Goal: Transaction & Acquisition: Purchase product/service

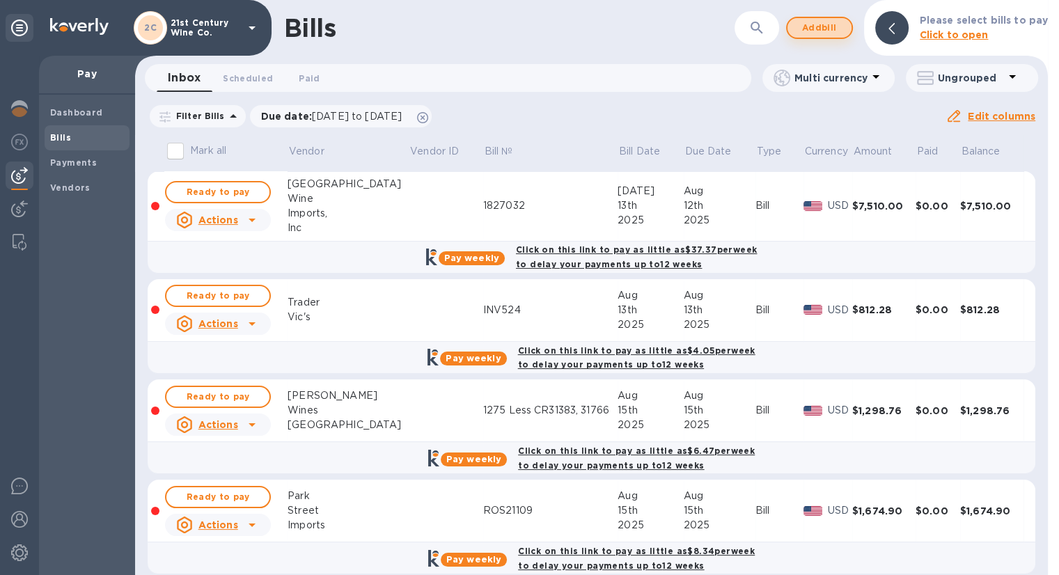
click at [834, 31] on span "Add bill" at bounding box center [819, 27] width 42 height 17
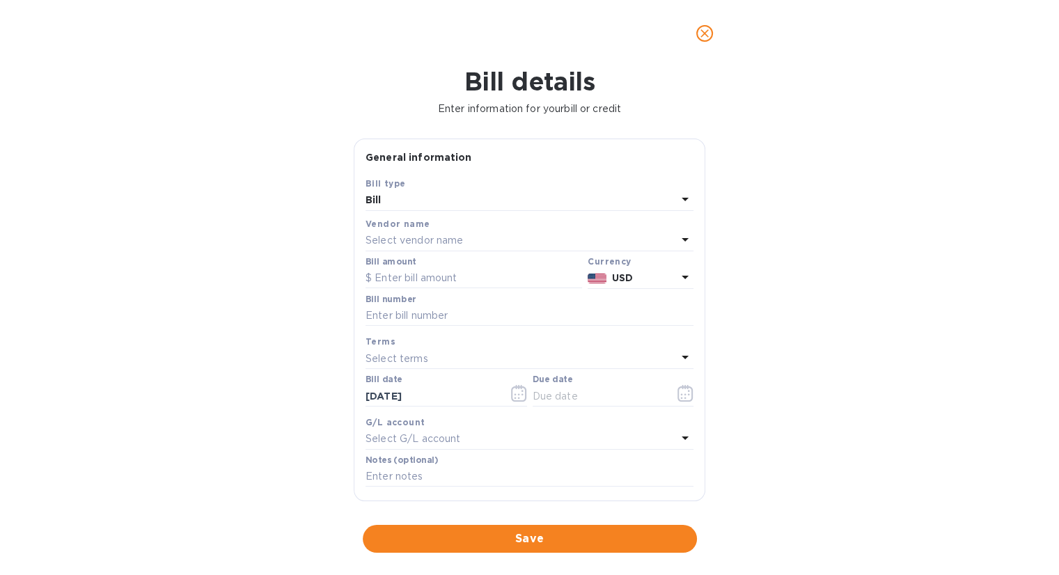
click at [448, 235] on p "Select vendor name" at bounding box center [413, 240] width 97 height 15
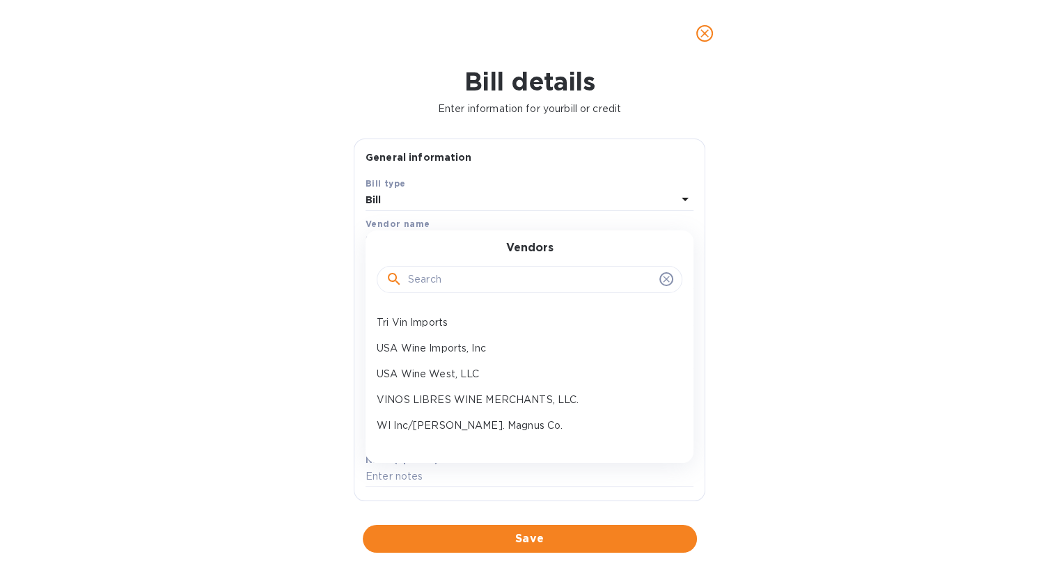
scroll to position [484, 0]
click at [484, 374] on p "VINOS LIBRES WINE MERCHANTS, LLC." at bounding box center [524, 376] width 294 height 15
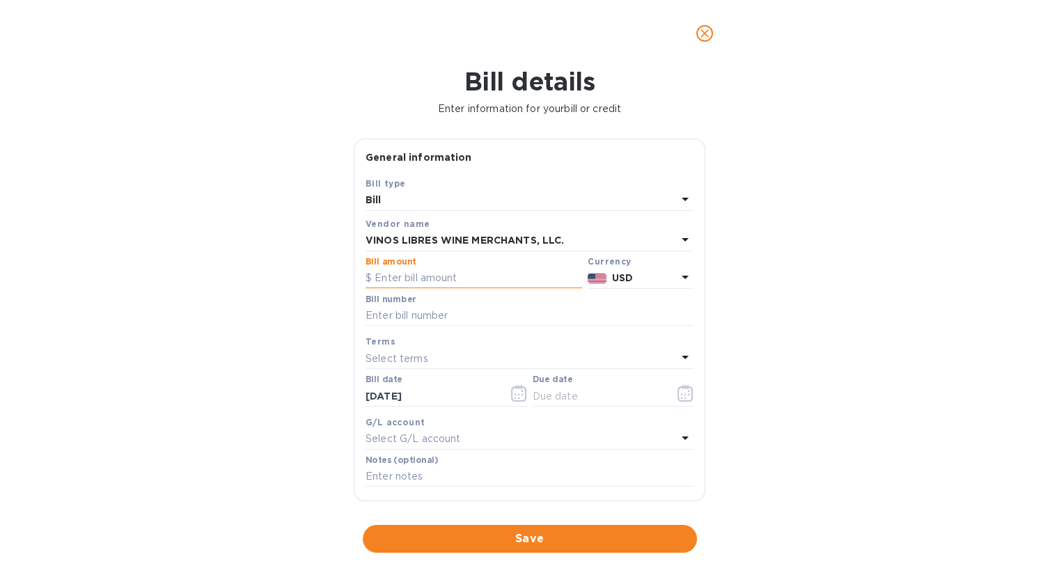
click at [419, 274] on input "text" at bounding box center [473, 278] width 216 height 21
type input "2,100.79"
click at [409, 318] on input "text" at bounding box center [529, 316] width 328 height 21
type input "14726-14787"
click at [677, 395] on icon "button" at bounding box center [685, 393] width 16 height 17
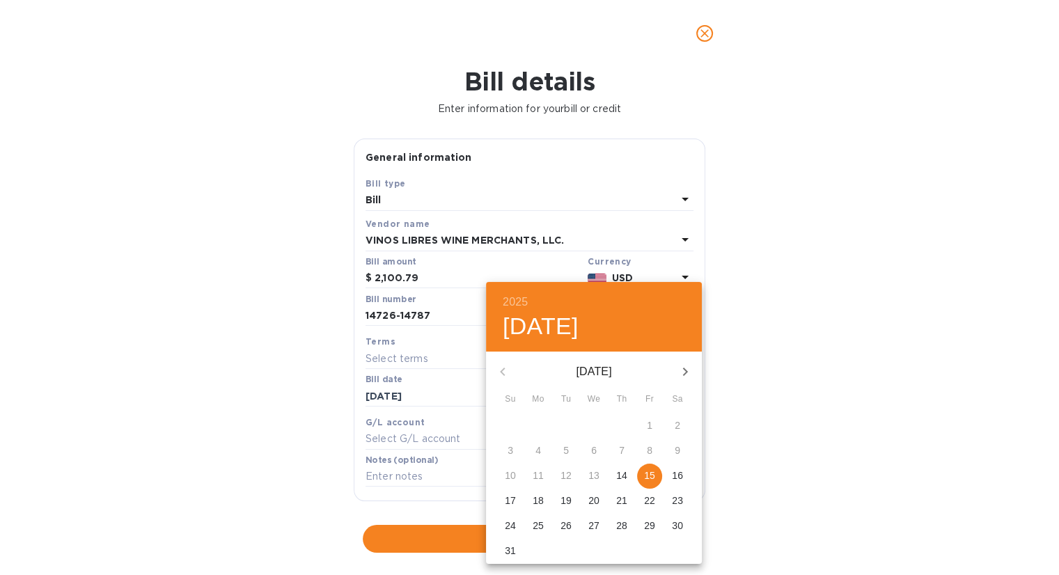
click at [646, 473] on p "15" at bounding box center [649, 475] width 11 height 14
type input "[DATE]"
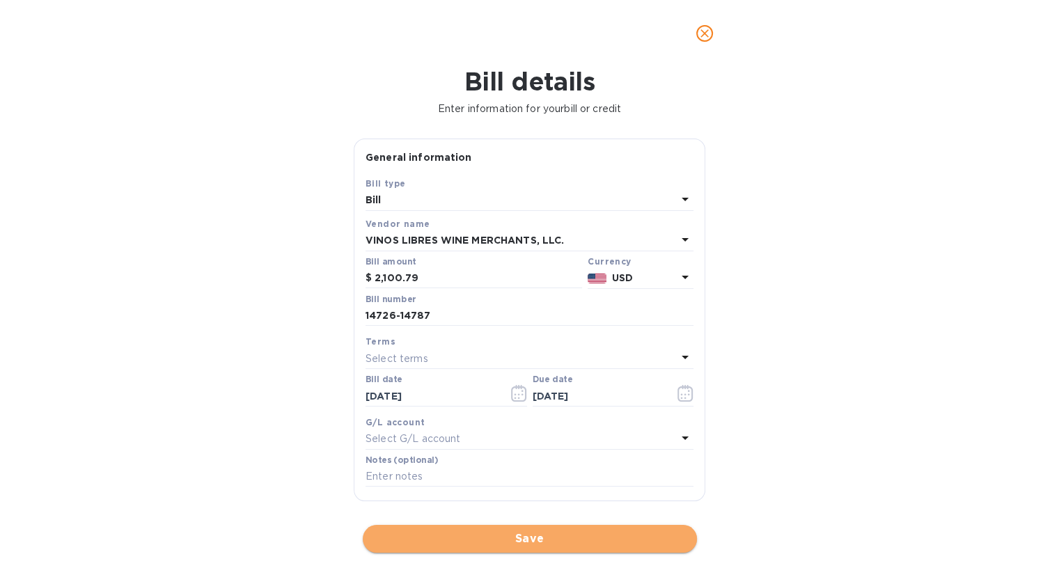
click at [557, 541] on span "Save" at bounding box center [530, 538] width 312 height 17
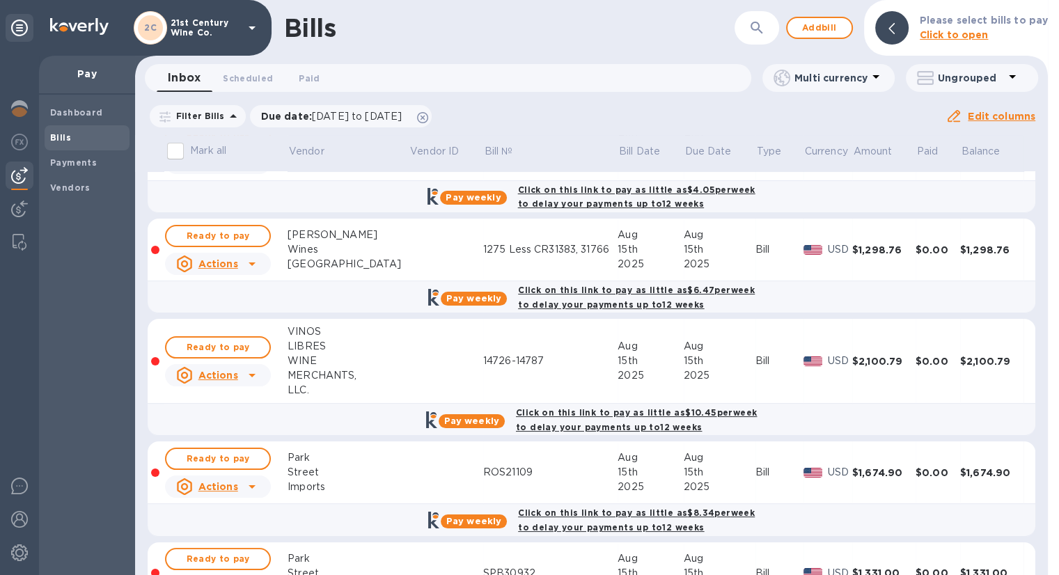
scroll to position [209, 0]
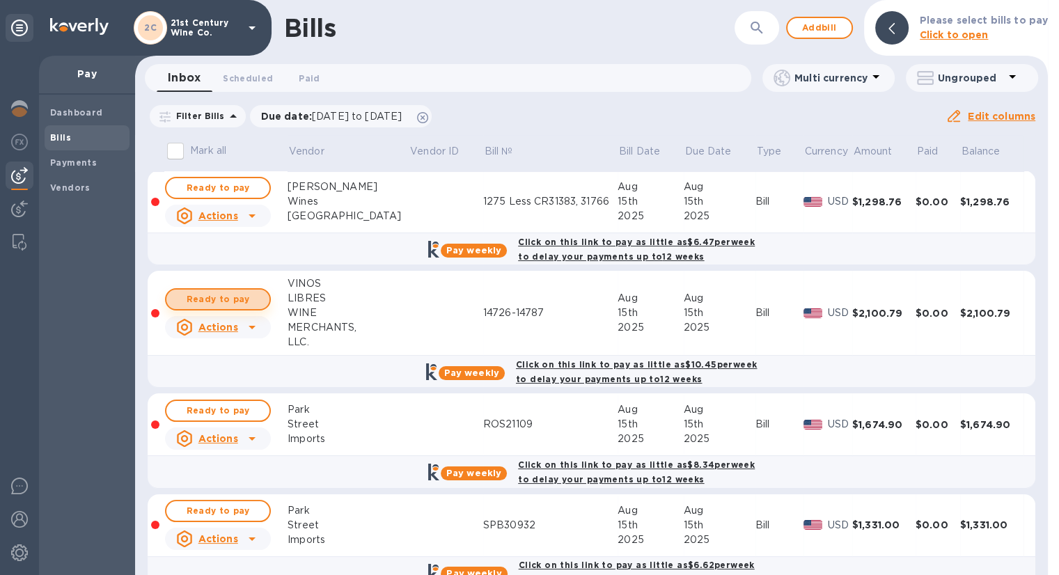
click at [260, 295] on button "Ready to pay" at bounding box center [218, 299] width 106 height 22
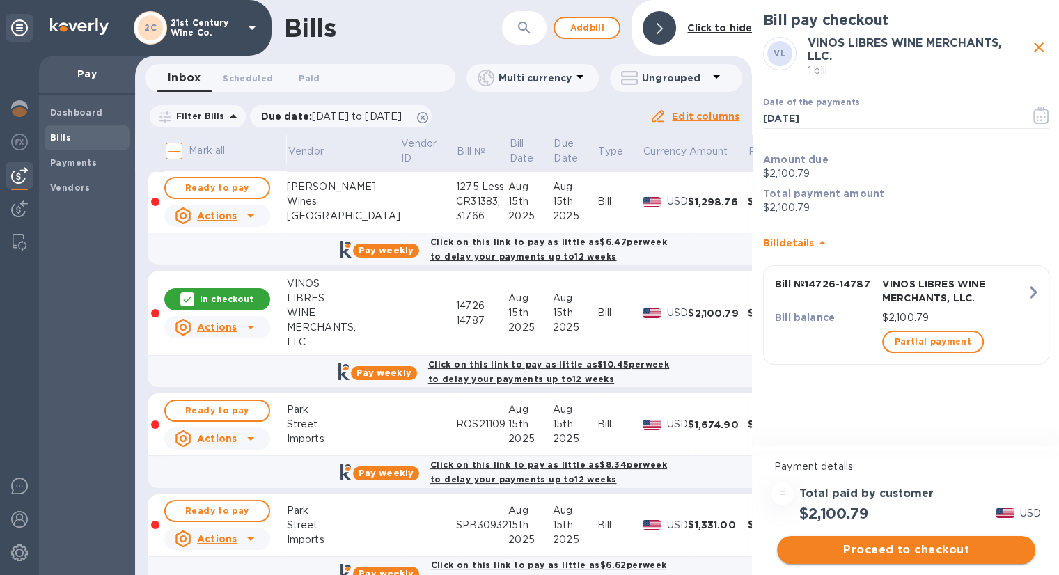
click at [915, 547] on span "Proceed to checkout" at bounding box center [906, 549] width 236 height 17
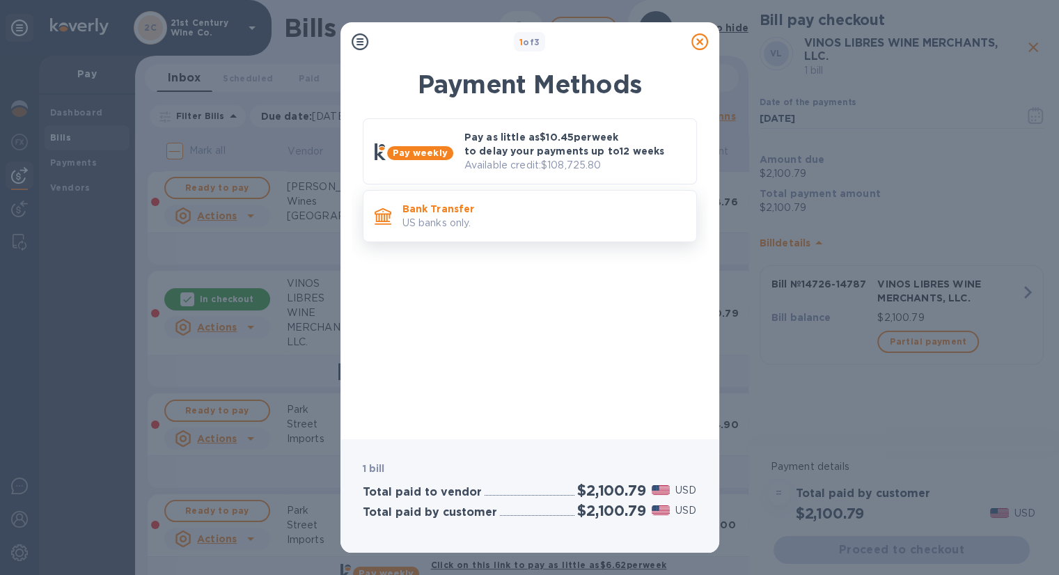
click at [424, 216] on p "US banks only." at bounding box center [543, 223] width 283 height 15
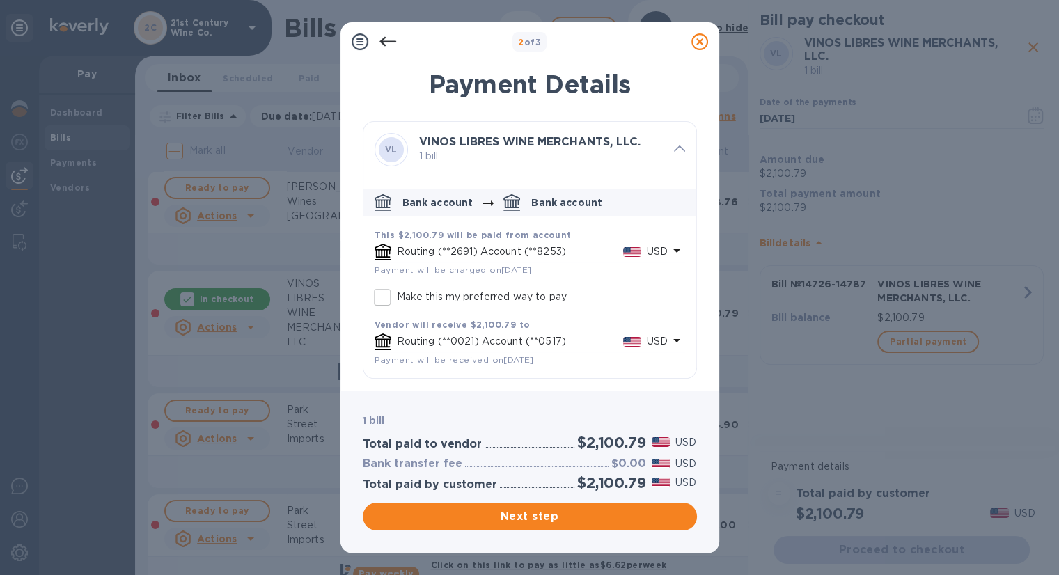
scroll to position [0, 0]
click at [523, 515] on span "Next step" at bounding box center [530, 516] width 312 height 17
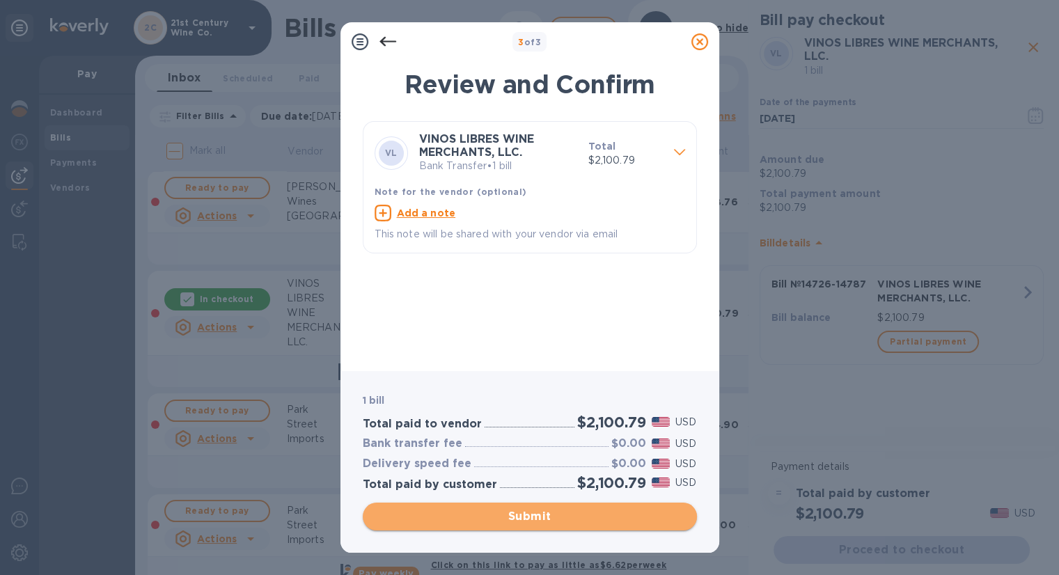
click at [523, 515] on span "Submit" at bounding box center [530, 516] width 312 height 17
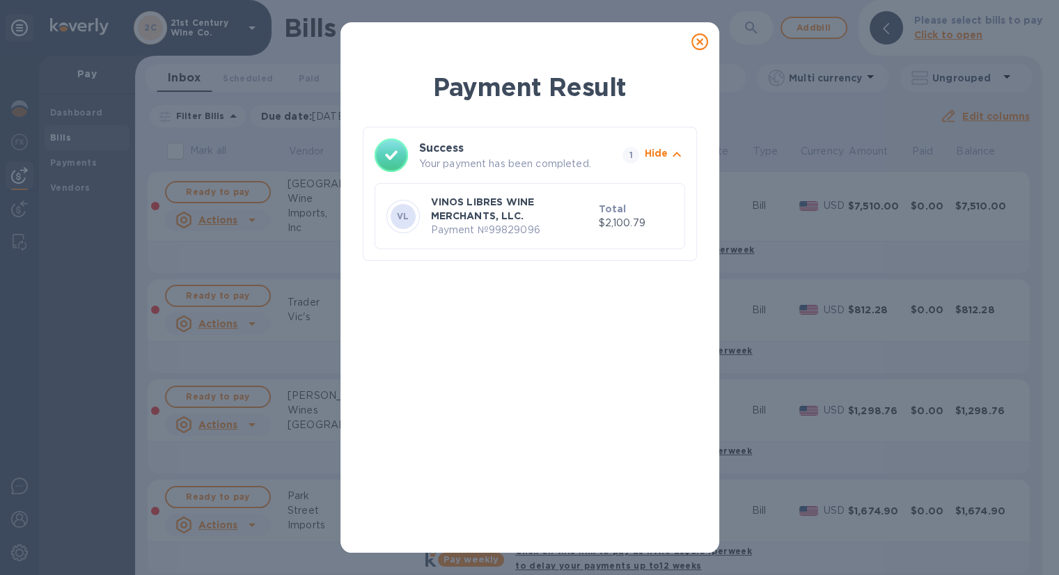
click at [702, 40] on icon at bounding box center [699, 41] width 17 height 17
